Goal: Task Accomplishment & Management: Manage account settings

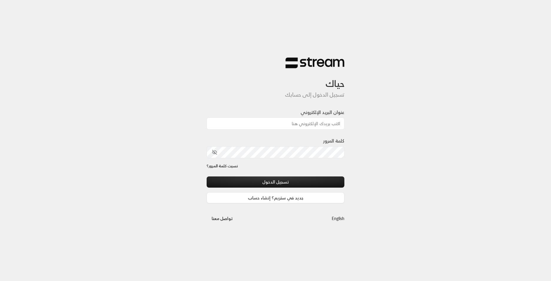
type input "[EMAIL_ADDRESS][DOMAIN_NAME]"
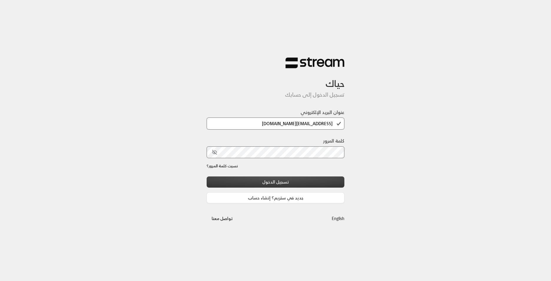
click at [282, 183] on button "تسجيل الدخول" at bounding box center [276, 181] width 138 height 11
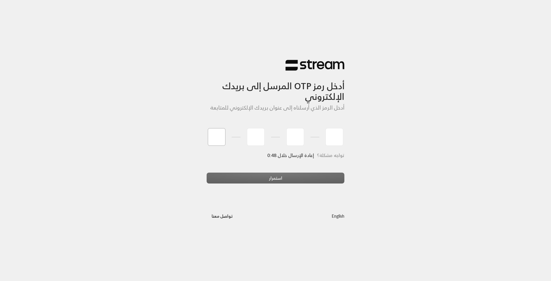
type input "3"
type input "9"
type input "3"
type input "7"
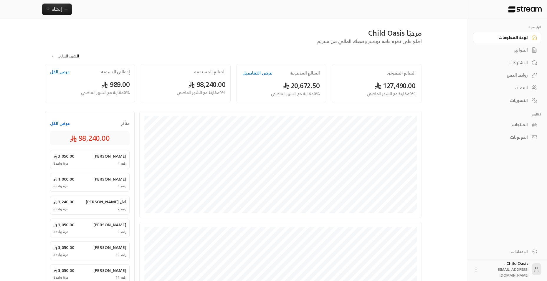
click at [93, 36] on div "مرحبًا Child Oasis" at bounding box center [233, 32] width 376 height 9
click at [498, 46] on link "الفواتير" at bounding box center [507, 49] width 68 height 11
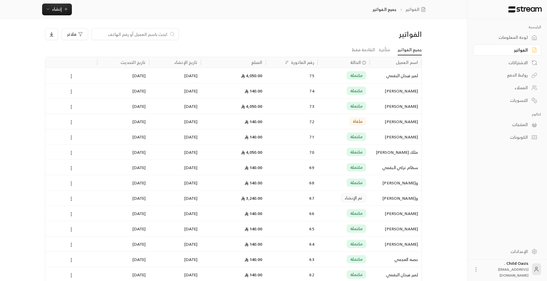
click at [129, 36] on input at bounding box center [131, 34] width 72 height 6
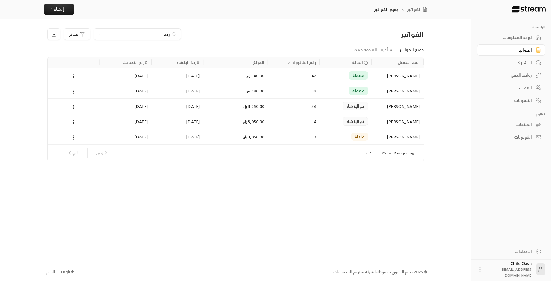
type input "ريم"
click at [340, 105] on div "تم الإنشاء" at bounding box center [345, 106] width 45 height 15
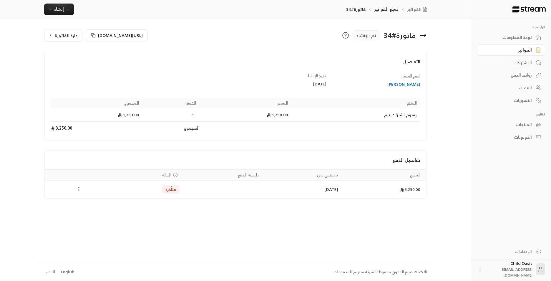
click at [523, 35] on div "لوحة المعلومات" at bounding box center [508, 37] width 47 height 6
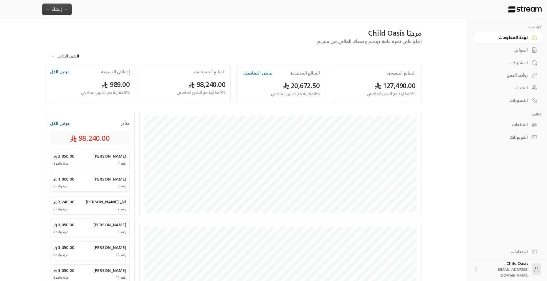
click at [67, 6] on span "إنشاء" at bounding box center [57, 8] width 23 height 7
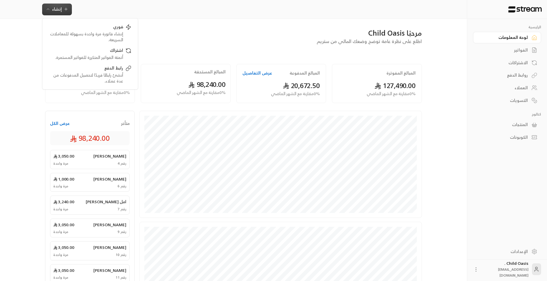
click at [171, 27] on div "**********" at bounding box center [233, 205] width 395 height 373
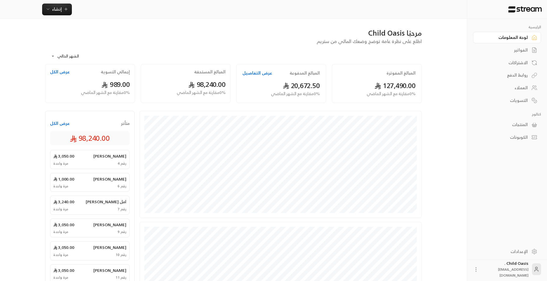
click at [531, 48] on icon at bounding box center [534, 50] width 6 height 6
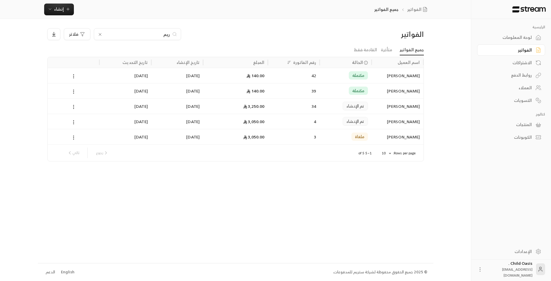
click at [146, 33] on input "ريم" at bounding box center [137, 34] width 65 height 6
type input "ريما"
click at [217, 233] on div "الفواتير ريما فلاتر جميع الفواتير متأخرة القادمة فقط اسم العميل الحالة رقم الفا…" at bounding box center [235, 141] width 395 height 244
click at [482, 271] on icon at bounding box center [480, 269] width 6 height 6
click at [479, 269] on li "تسجيل الخروج" at bounding box center [469, 268] width 32 height 9
